Goal: Find specific fact: Find specific fact

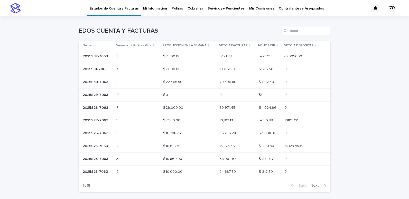
click at [100, 56] on p "2025S32-7063" at bounding box center [96, 55] width 26 height 5
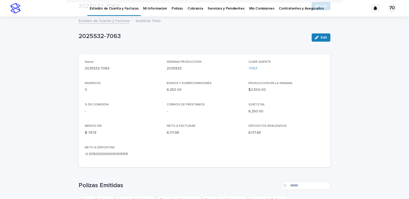
scroll to position [186, 0]
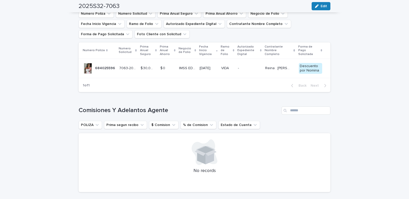
click at [90, 65] on div at bounding box center [88, 68] width 10 height 10
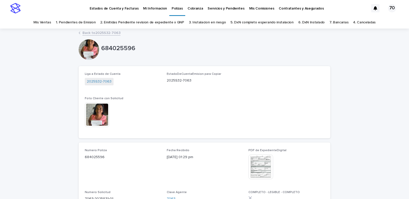
scroll to position [51, 0]
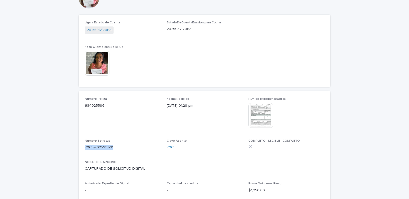
drag, startPoint x: 83, startPoint y: 148, endPoint x: 113, endPoint y: 147, distance: 29.5
click at [113, 147] on p "7063-2025S31-01" at bounding box center [123, 146] width 76 height 5
drag, startPoint x: 113, startPoint y: 147, endPoint x: 102, endPoint y: 146, distance: 10.4
copy p "7063-2025S31-01"
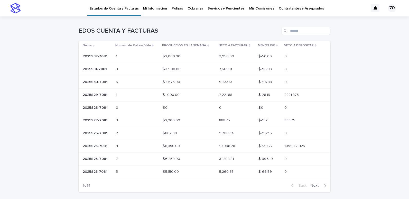
click at [87, 53] on p "2025S32-7081" at bounding box center [96, 55] width 26 height 5
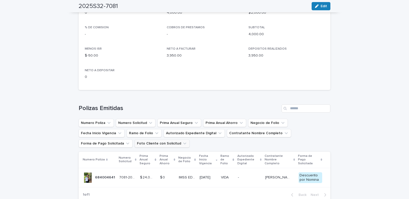
scroll to position [128, 0]
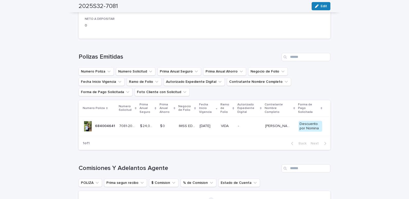
click at [88, 129] on div at bounding box center [88, 126] width 10 height 10
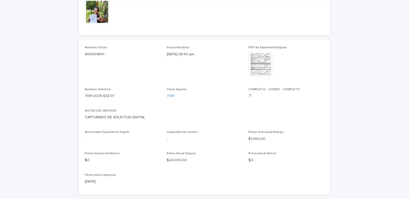
scroll to position [128, 0]
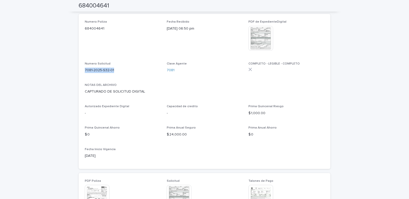
drag, startPoint x: 82, startPoint y: 69, endPoint x: 119, endPoint y: 70, distance: 36.2
click at [119, 70] on div "Numero Poliza 684004641 Fecha Recibido 07/08/2025 06:50 pm PDF de ExpedienteDig…" at bounding box center [205, 91] width 252 height 155
drag, startPoint x: 119, startPoint y: 70, endPoint x: 107, endPoint y: 69, distance: 11.7
copy p "7081-2025-S32-01"
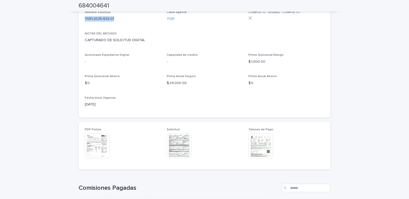
scroll to position [154, 0]
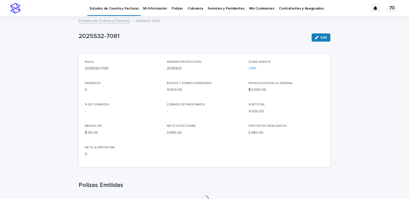
scroll to position [63, 0]
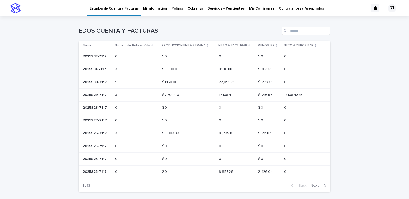
click at [348, 97] on div "Loading... Saving… Loading... Saving… EDOS CUENTA Y FACTURAS Name Numero de Pol…" at bounding box center [204, 118] width 409 height 205
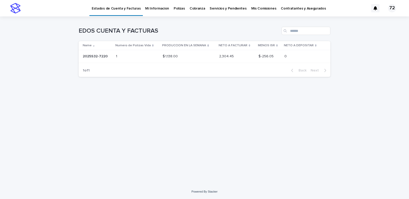
click at [95, 54] on p "2025S32-7220" at bounding box center [96, 55] width 26 height 5
click at [96, 54] on p "2025S32-7220" at bounding box center [96, 55] width 26 height 5
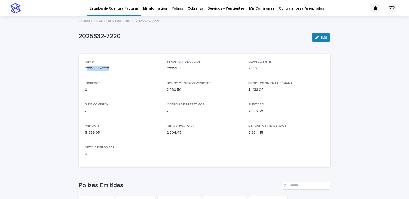
drag, startPoint x: 84, startPoint y: 68, endPoint x: 109, endPoint y: 68, distance: 25.4
click at [109, 68] on p "2025S32-7220" at bounding box center [123, 68] width 76 height 5
drag, startPoint x: 109, startPoint y: 68, endPoint x: 84, endPoint y: 74, distance: 26.4
click at [85, 74] on div "Name 2025S32-7220" at bounding box center [123, 67] width 76 height 15
drag, startPoint x: 83, startPoint y: 68, endPoint x: 110, endPoint y: 68, distance: 27.2
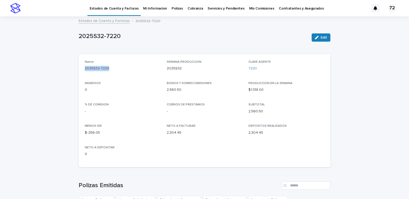
click at [110, 68] on p "2025S32-7220" at bounding box center [123, 68] width 76 height 5
click at [188, 155] on div "Name 2025S32-7220 SEMANA PRODUCCION 2025S32 CLAVE AGENTE 7220 INGRESOS 0 BONOS …" at bounding box center [204, 110] width 239 height 101
drag, startPoint x: 83, startPoint y: 68, endPoint x: 111, endPoint y: 66, distance: 28.3
click at [111, 66] on p "2025S32-7220" at bounding box center [123, 68] width 76 height 5
drag, startPoint x: 111, startPoint y: 66, endPoint x: 105, endPoint y: 68, distance: 6.2
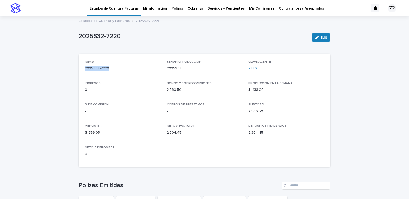
copy p "2025S32-7220"
